Goal: Task Accomplishment & Management: Manage account settings

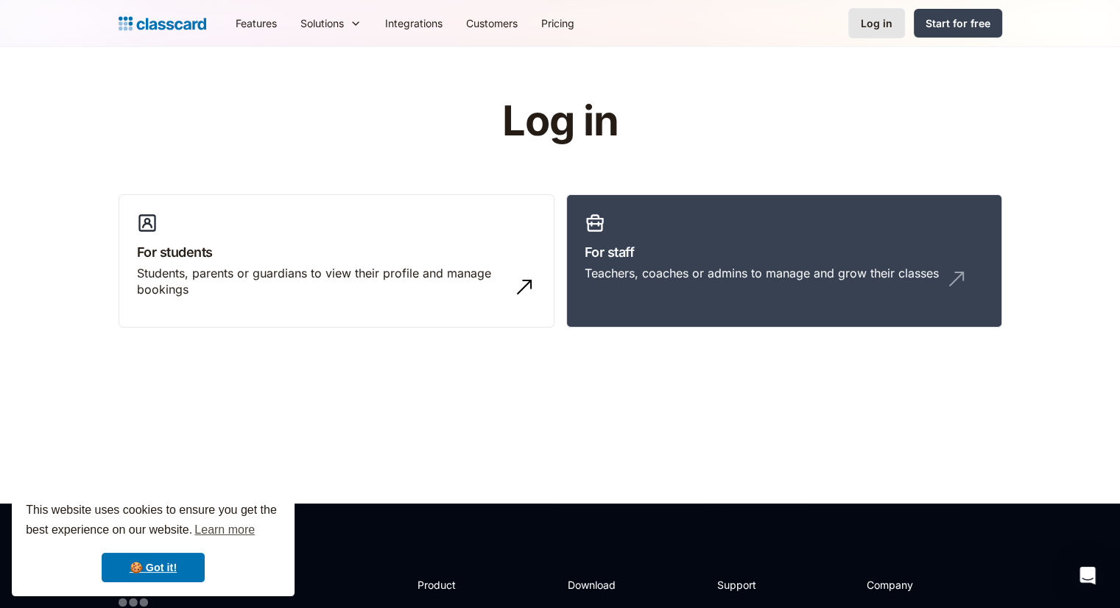
click at [881, 19] on div "Log in" at bounding box center [877, 22] width 32 height 15
click at [671, 245] on h3 "For staff" at bounding box center [784, 252] width 399 height 20
